Goal: Book appointment/travel/reservation

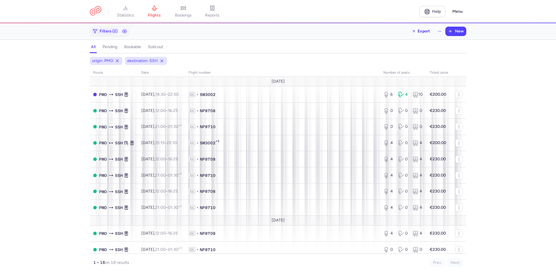
click at [118, 61] on icon at bounding box center [117, 61] width 5 height 5
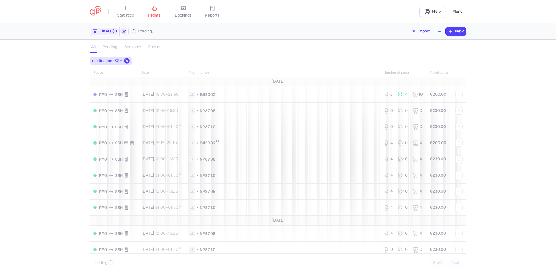
click at [125, 60] on icon at bounding box center [127, 61] width 5 height 5
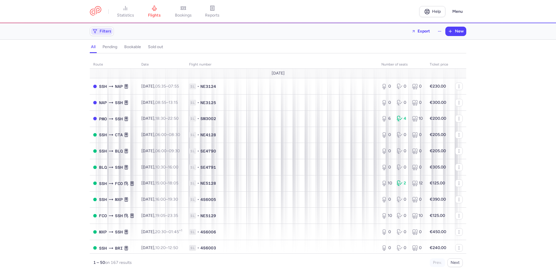
click at [107, 30] on span "Filters" at bounding box center [106, 31] width 12 height 5
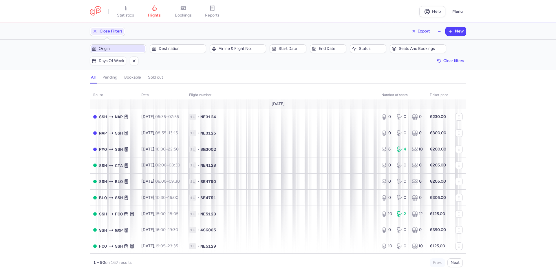
click at [105, 46] on span "Origin" at bounding box center [121, 48] width 45 height 5
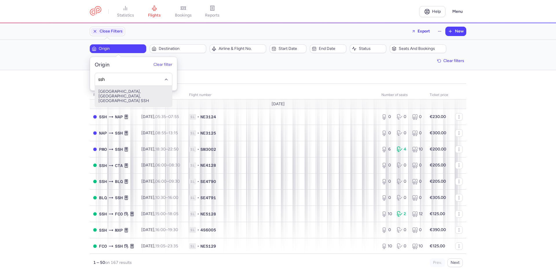
click at [115, 95] on span "[GEOGRAPHIC_DATA], [GEOGRAPHIC_DATA], [GEOGRAPHIC_DATA] SSH" at bounding box center [133, 96] width 77 height 21
type input "ssh"
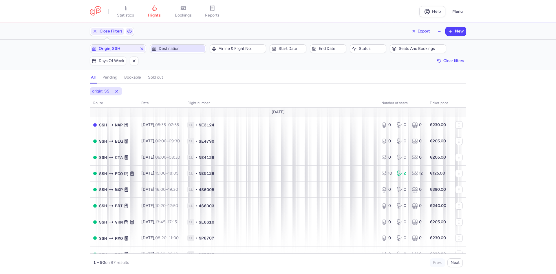
click at [180, 49] on span "Destination" at bounding box center [181, 48] width 45 height 5
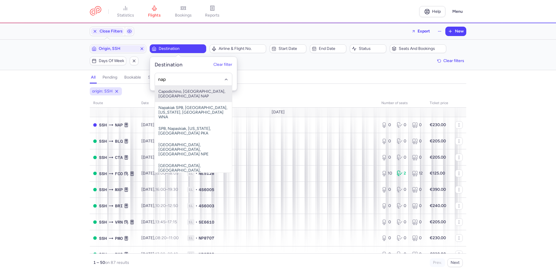
click at [193, 94] on span "Capodichino, [GEOGRAPHIC_DATA], [GEOGRAPHIC_DATA] NAP" at bounding box center [193, 94] width 77 height 16
type input "nap"
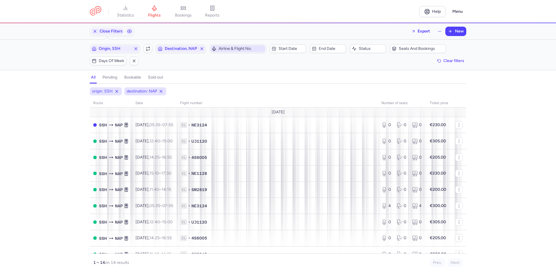
click at [245, 47] on span "Airline & Flight No." at bounding box center [241, 48] width 45 height 5
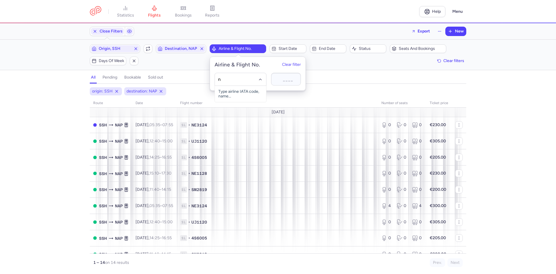
type input "ne"
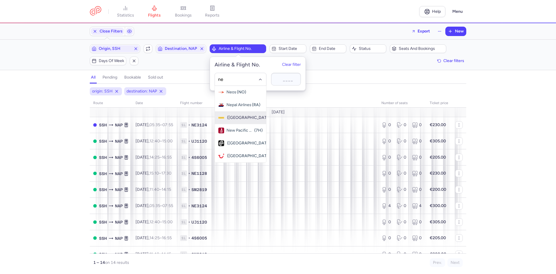
click at [242, 120] on div "Nesma Airlines ([GEOGRAPHIC_DATA])" at bounding box center [240, 118] width 44 height 6
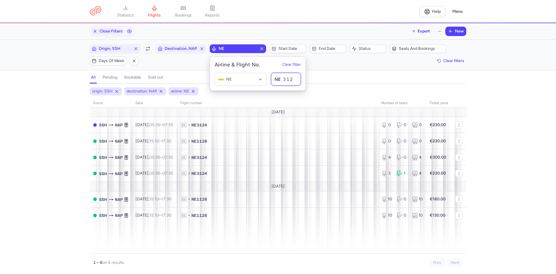
type input "3124"
click at [312, 84] on div "origin: SSH destination: NAP airline: NE route date Flight number number of sea…" at bounding box center [278, 179] width 556 height 190
